Goal: Task Accomplishment & Management: Manage account settings

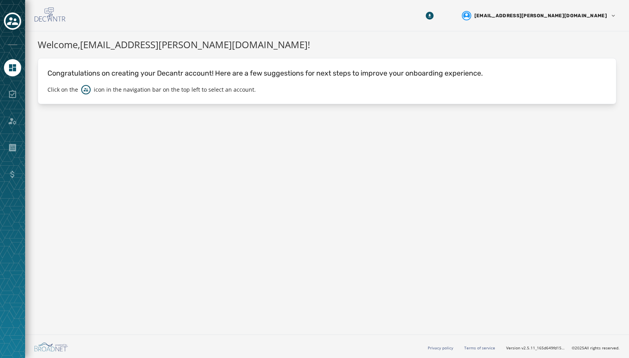
click at [15, 88] on div at bounding box center [12, 94] width 17 height 17
click at [15, 69] on icon "Navigate to Home" at bounding box center [12, 67] width 7 height 7
click at [16, 20] on icon "Toggle account select drawer" at bounding box center [12, 21] width 11 height 11
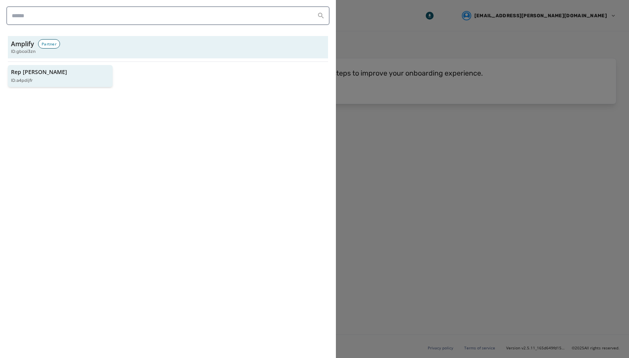
click at [50, 80] on div "ID: a4pdijfr" at bounding box center [56, 81] width 91 height 7
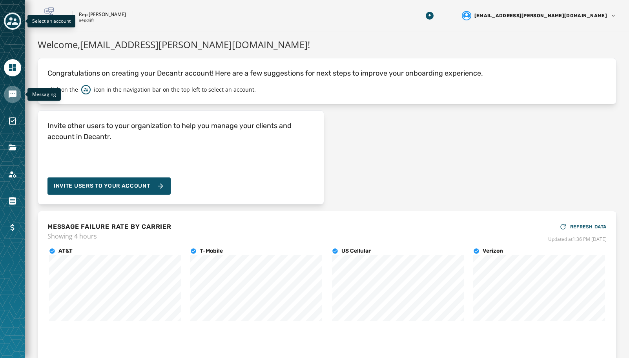
click at [13, 99] on icon "Navigate to Messaging" at bounding box center [12, 94] width 9 height 9
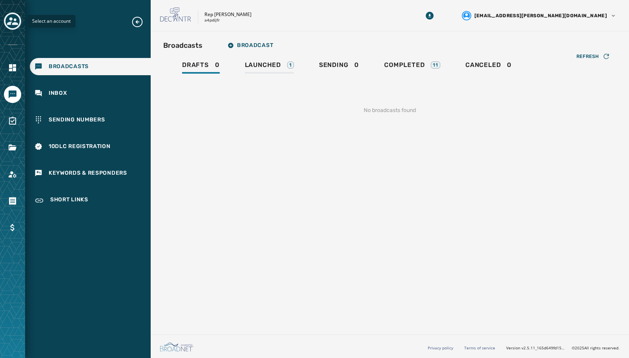
click at [263, 64] on span "Launched" at bounding box center [263, 65] width 36 height 8
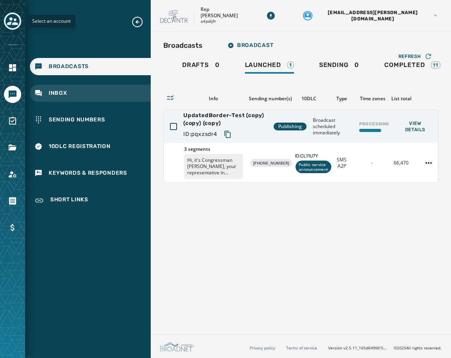
click at [77, 98] on div "Inbox" at bounding box center [90, 93] width 121 height 17
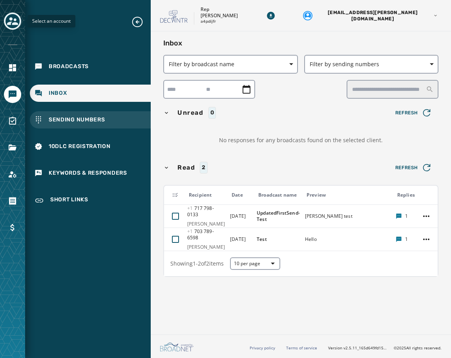
click at [91, 123] on span "Sending Numbers" at bounding box center [77, 120] width 56 height 8
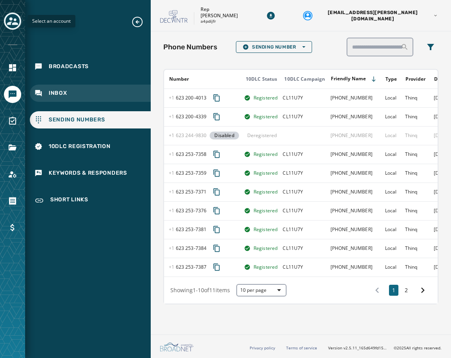
click at [84, 94] on div "Inbox" at bounding box center [90, 93] width 121 height 17
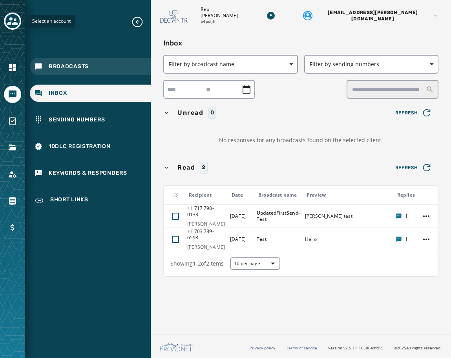
click at [83, 70] on span "Broadcasts" at bounding box center [69, 67] width 40 height 8
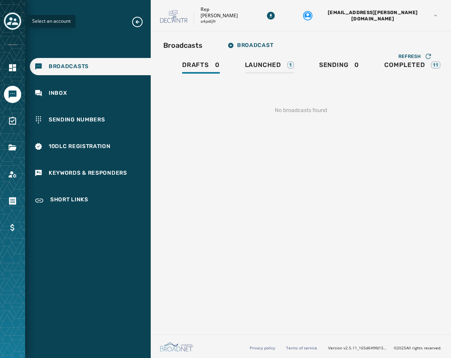
click at [258, 62] on span "Launched" at bounding box center [263, 65] width 36 height 8
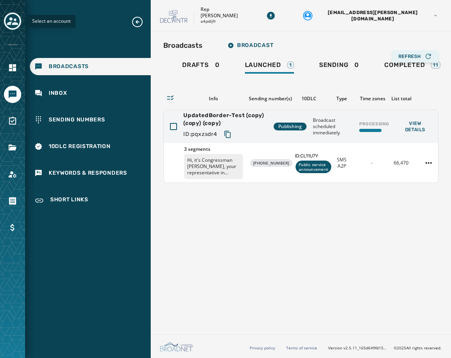
click at [411, 62] on button "Refresh" at bounding box center [415, 56] width 46 height 13
click at [408, 66] on span "Completed" at bounding box center [404, 65] width 40 height 8
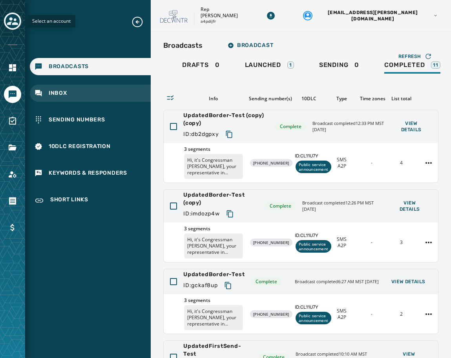
click at [85, 98] on div "Inbox" at bounding box center [90, 93] width 121 height 17
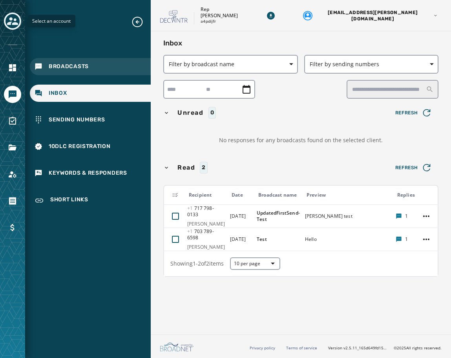
click at [95, 70] on div "Broadcasts" at bounding box center [90, 66] width 121 height 17
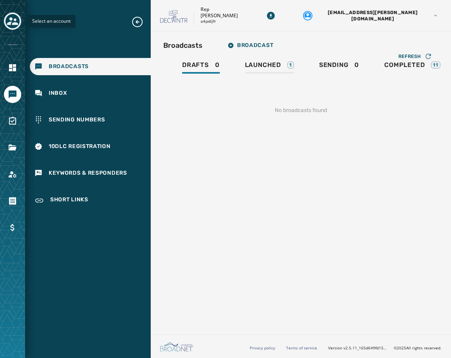
click at [288, 64] on div "1" at bounding box center [290, 65] width 7 height 7
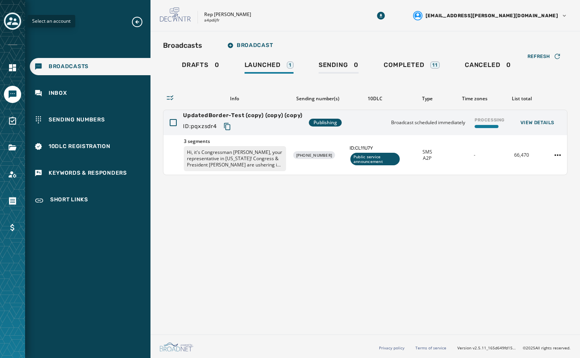
click at [337, 64] on span "Sending" at bounding box center [333, 65] width 29 height 8
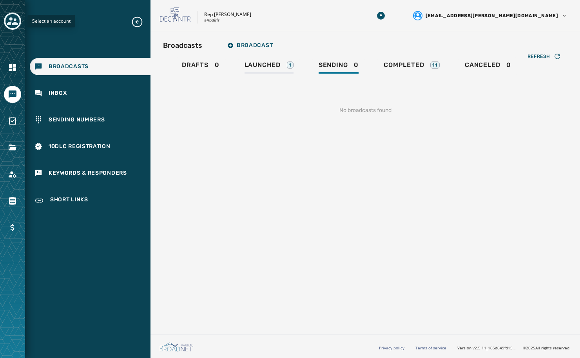
click at [271, 64] on span "Launched" at bounding box center [263, 65] width 36 height 8
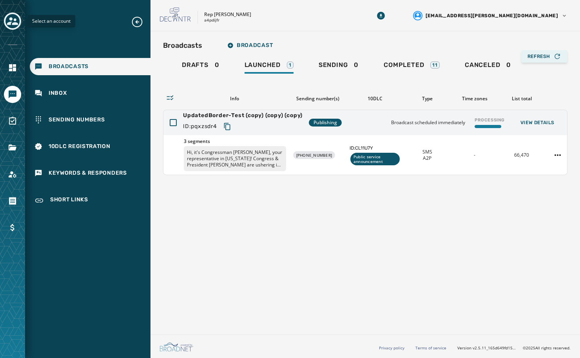
click at [411, 58] on span "Refresh" at bounding box center [539, 56] width 23 height 6
click at [331, 69] on div "Sending 0" at bounding box center [339, 67] width 40 height 13
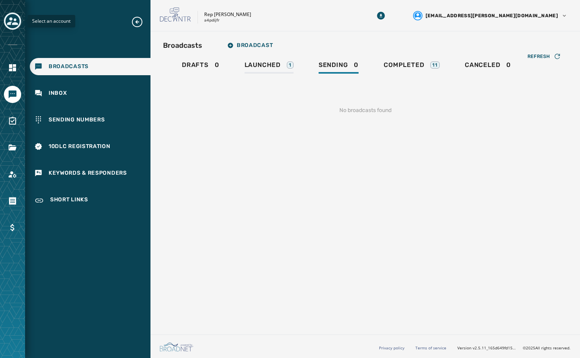
click at [285, 67] on div "Launched 1" at bounding box center [269, 67] width 49 height 13
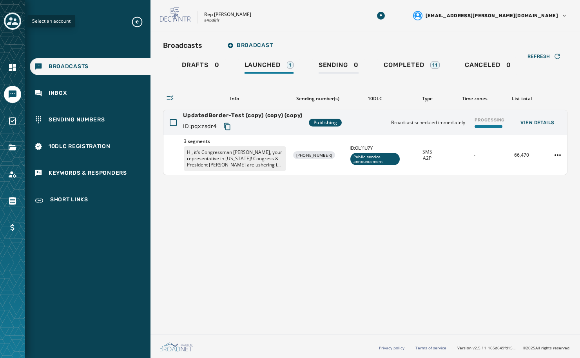
click at [342, 61] on span "Sending" at bounding box center [333, 65] width 29 height 8
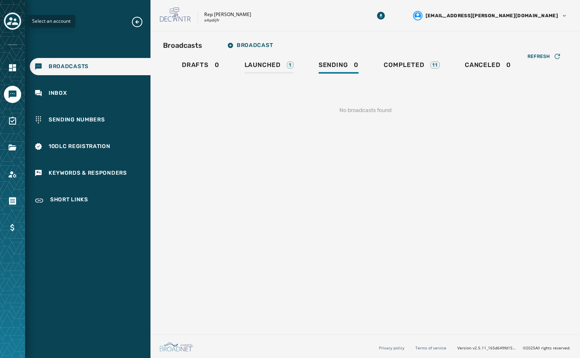
click at [274, 66] on span "Launched" at bounding box center [263, 65] width 36 height 8
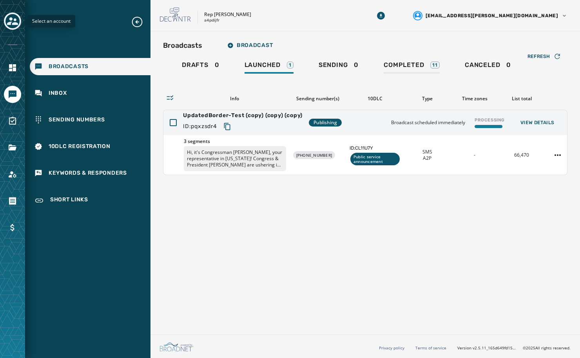
click at [407, 61] on link "Completed 11" at bounding box center [412, 66] width 69 height 18
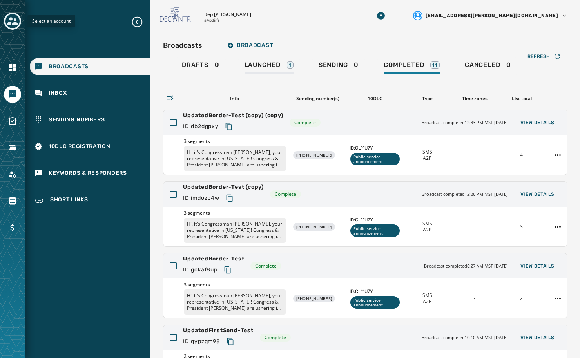
click at [283, 65] on div "Launched 1" at bounding box center [269, 67] width 49 height 13
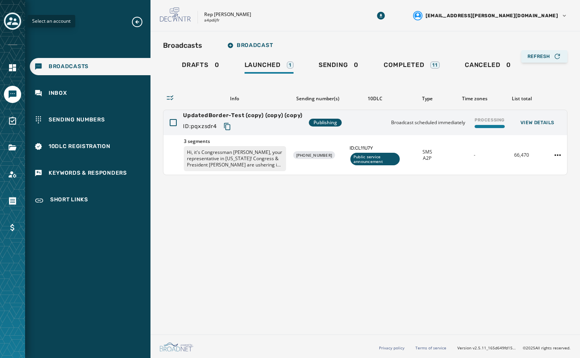
click at [411, 53] on span "Refresh" at bounding box center [539, 56] width 23 height 6
click at [344, 70] on div "Sending 0" at bounding box center [339, 67] width 40 height 13
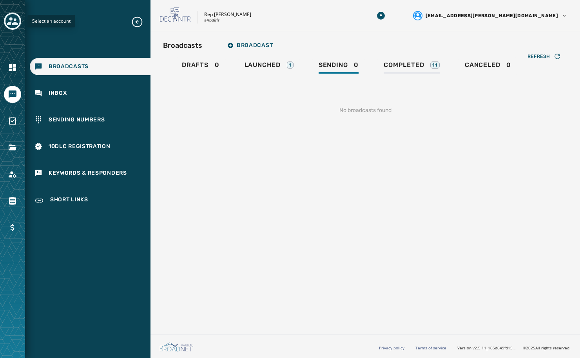
click at [392, 69] on div "Completed 11" at bounding box center [412, 67] width 56 height 13
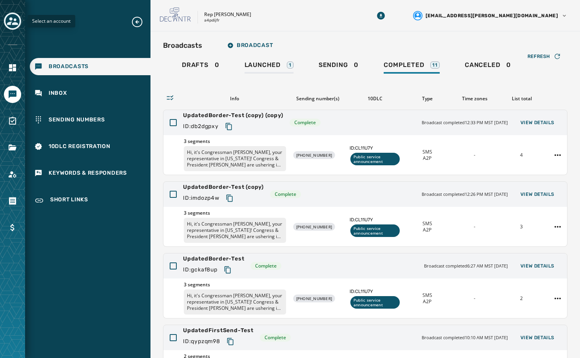
click at [284, 63] on div "Launched 1" at bounding box center [269, 67] width 49 height 13
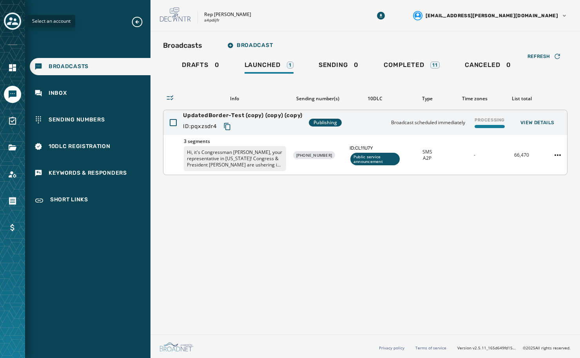
click at [253, 158] on p "Hi, it's Congressman [PERSON_NAME], your representative in [US_STATE]! Congress…" at bounding box center [235, 158] width 102 height 25
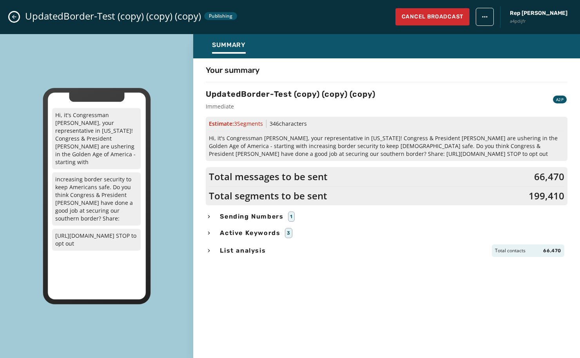
click at [15, 16] on icon "Close admin drawer" at bounding box center [14, 17] width 6 height 6
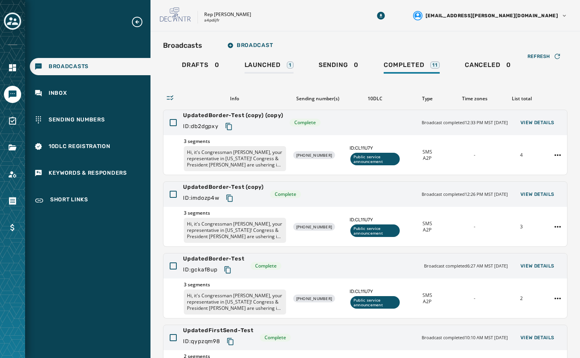
click at [273, 67] on span "Launched" at bounding box center [263, 65] width 36 height 8
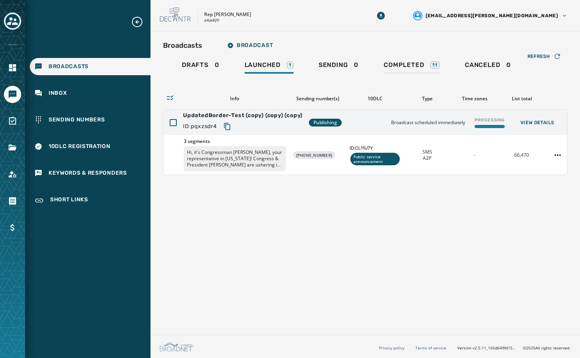
click at [406, 60] on link "Completed 11" at bounding box center [412, 66] width 69 height 18
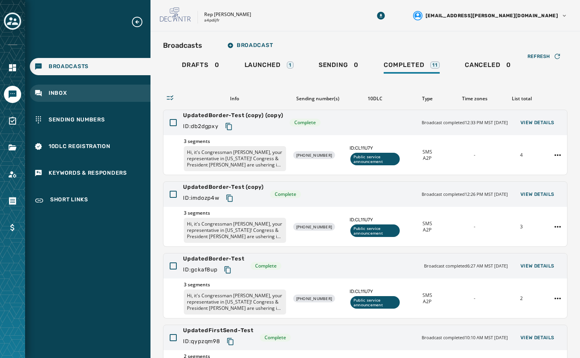
click at [65, 98] on div "Inbox" at bounding box center [90, 93] width 121 height 17
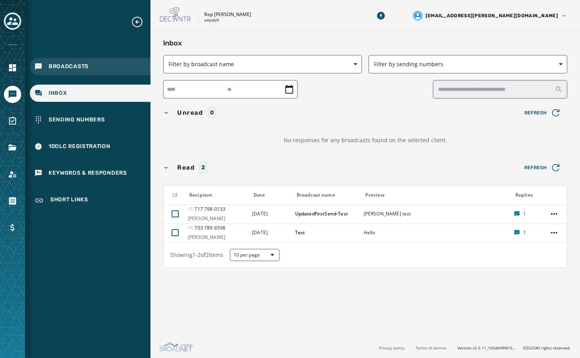
click at [79, 60] on div "Broadcasts" at bounding box center [90, 66] width 121 height 17
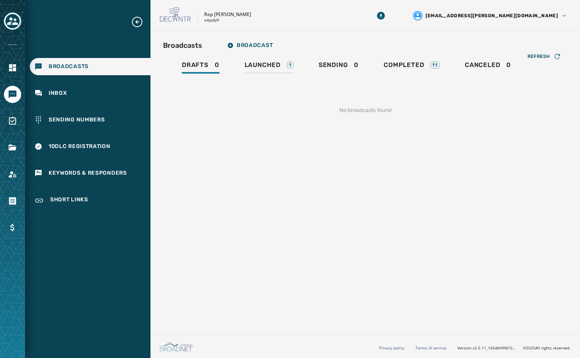
click at [254, 65] on span "Launched" at bounding box center [263, 65] width 36 height 8
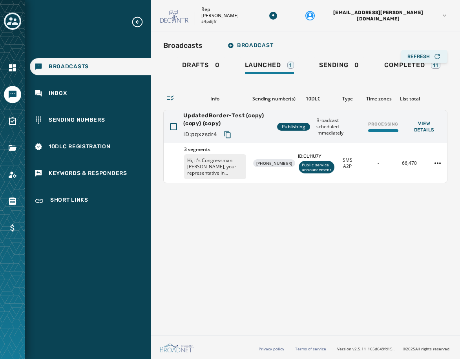
click at [411, 51] on button "Refresh" at bounding box center [424, 56] width 46 height 13
click at [98, 91] on div "Inbox" at bounding box center [90, 93] width 121 height 17
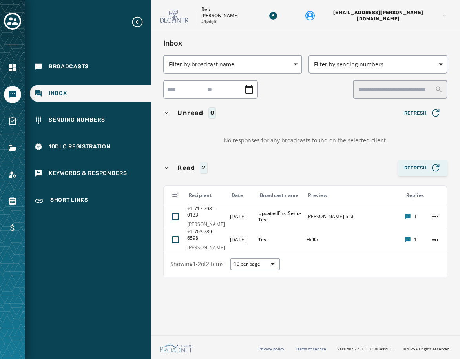
click at [423, 168] on span "Refresh" at bounding box center [422, 167] width 37 height 11
click at [424, 116] on span "Refresh" at bounding box center [422, 112] width 37 height 11
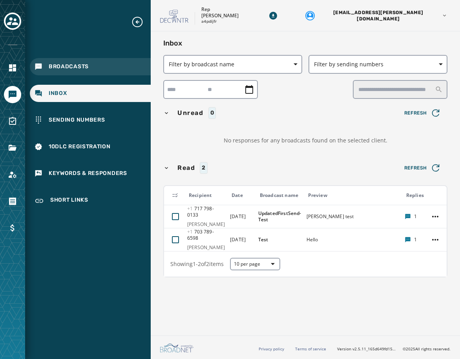
click at [80, 66] on span "Broadcasts" at bounding box center [69, 67] width 40 height 8
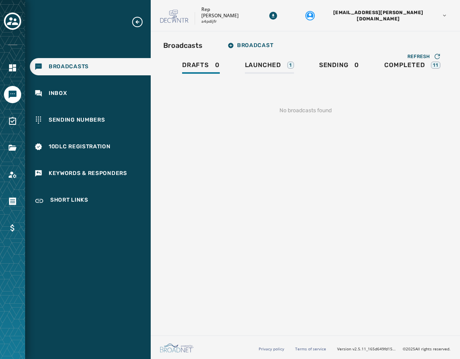
click at [266, 65] on span "Launched" at bounding box center [263, 65] width 36 height 8
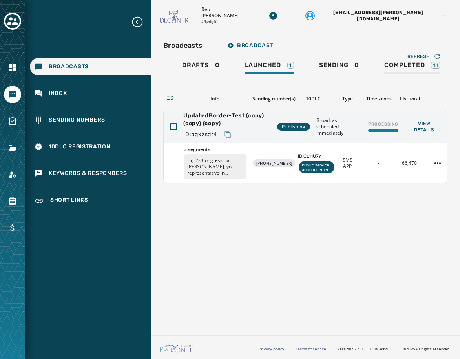
click at [410, 67] on span "Completed" at bounding box center [404, 65] width 40 height 8
